Goal: Information Seeking & Learning: Learn about a topic

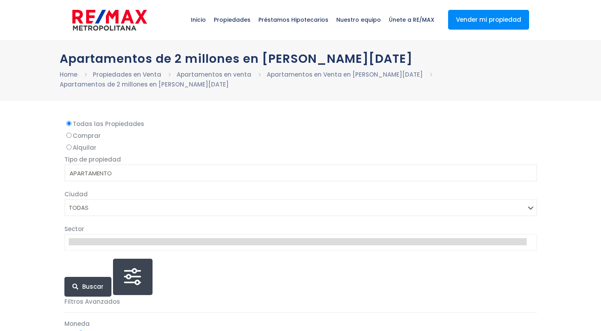
select select
click at [70, 136] on input "Comprar" at bounding box center [68, 135] width 5 height 5
radio input "true"
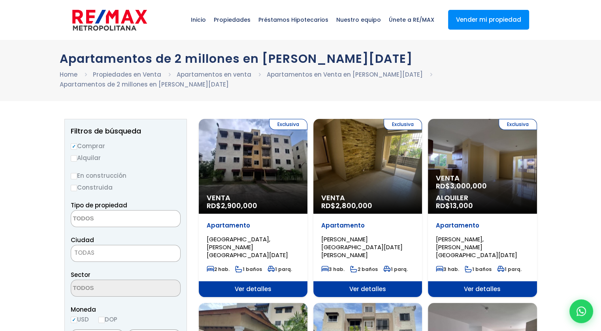
click at [226, 162] on div "Exclusiva Venta RD$ 2,900,000" at bounding box center [253, 166] width 109 height 95
select select
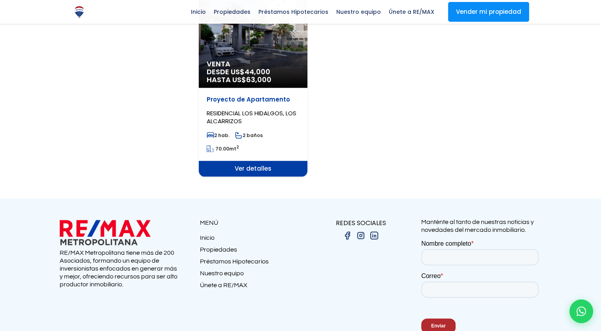
scroll to position [881, 0]
